Goal: Navigation & Orientation: Find specific page/section

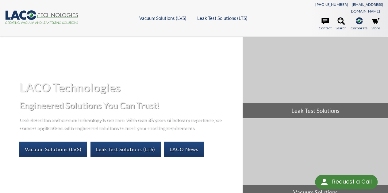
click at [325, 18] on icon at bounding box center [324, 21] width 7 height 7
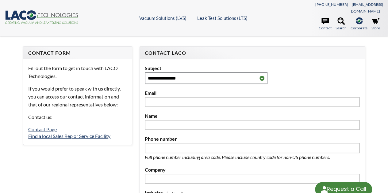
select select "Language Translate Widget"
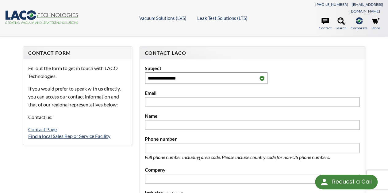
click at [62, 10] on icon ".cls-1{fill:#193661;}.cls-2{fill:#58595b;}.cls-3{fill:url(#radial-gradient);}.c…" at bounding box center [42, 16] width 74 height 13
